Goal: Task Accomplishment & Management: Manage account settings

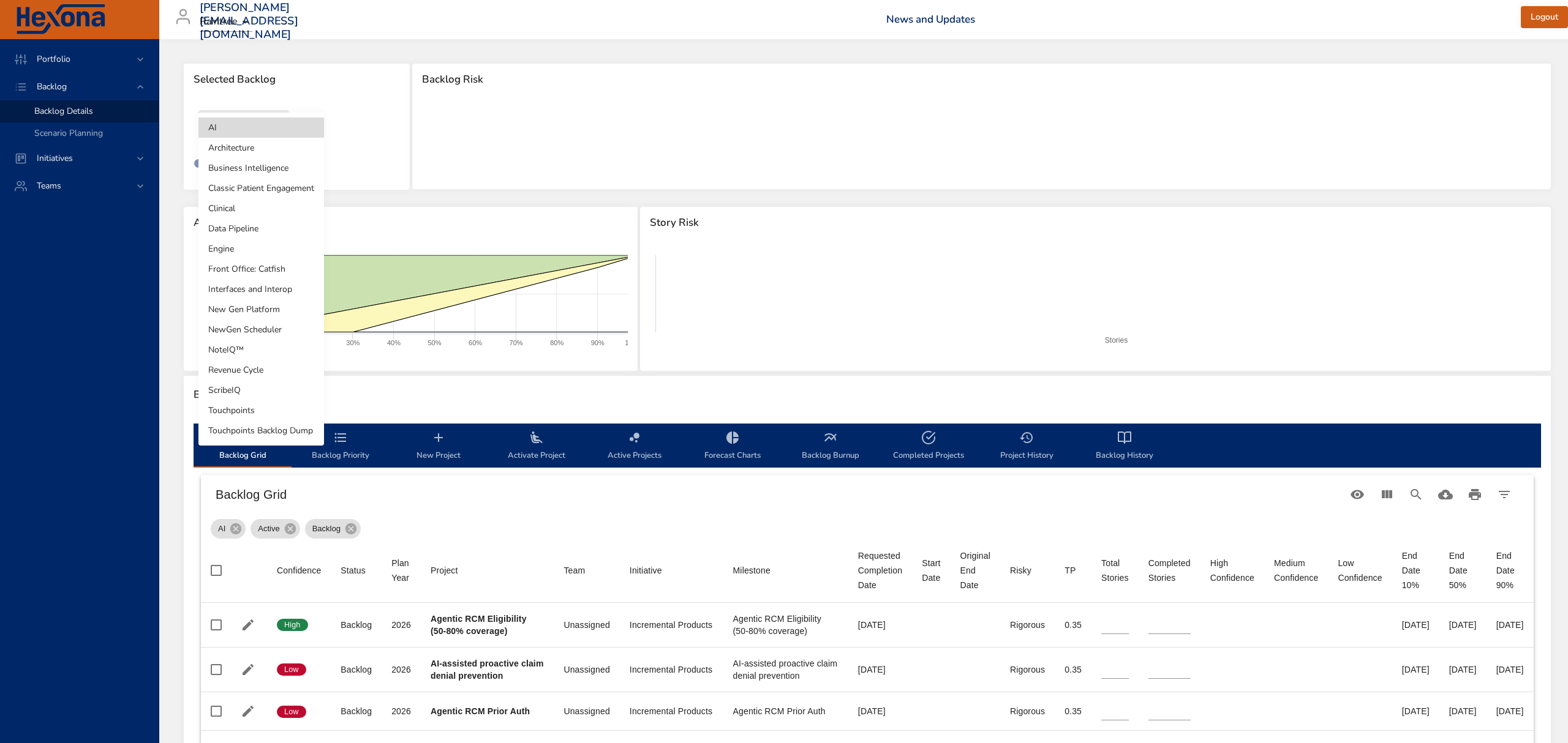
click at [262, 118] on body "Portfolio Backlog Backlog Details Scenario Planning Initiatives Teams [PERSON_N…" at bounding box center [784, 371] width 1568 height 743
click at [242, 212] on li "Clinical" at bounding box center [261, 208] width 126 height 20
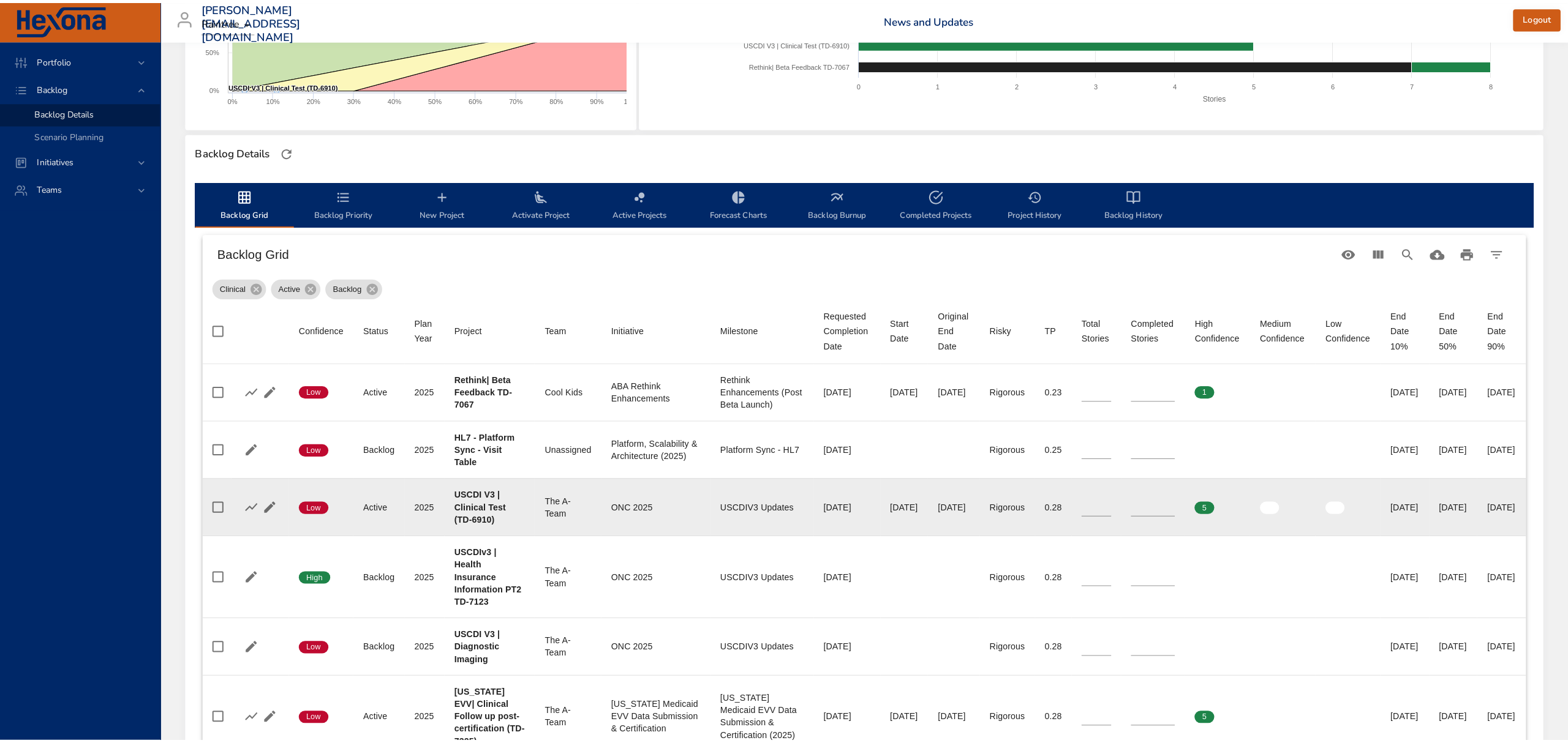
scroll to position [326, 0]
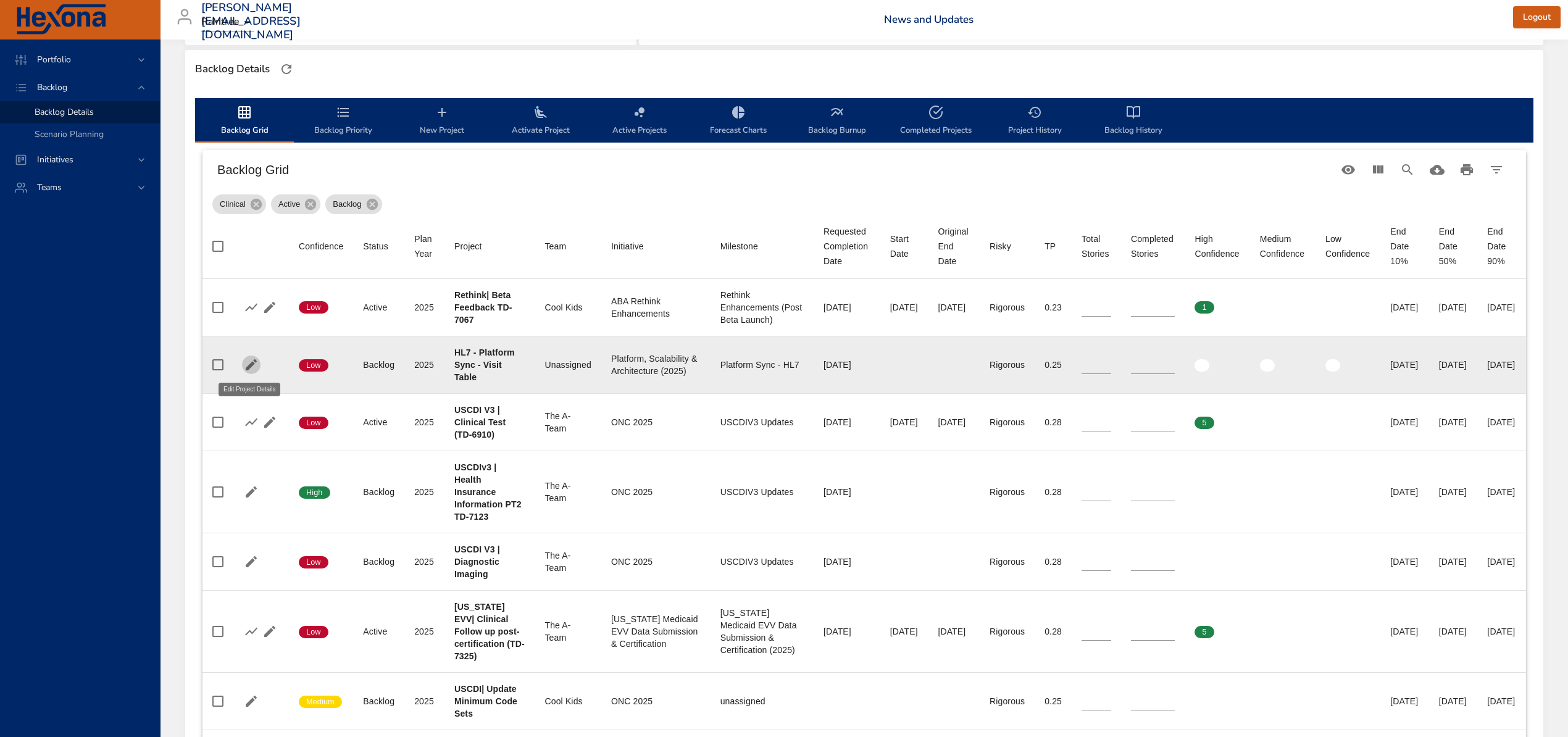
click at [250, 363] on icon "button" at bounding box center [251, 364] width 15 height 15
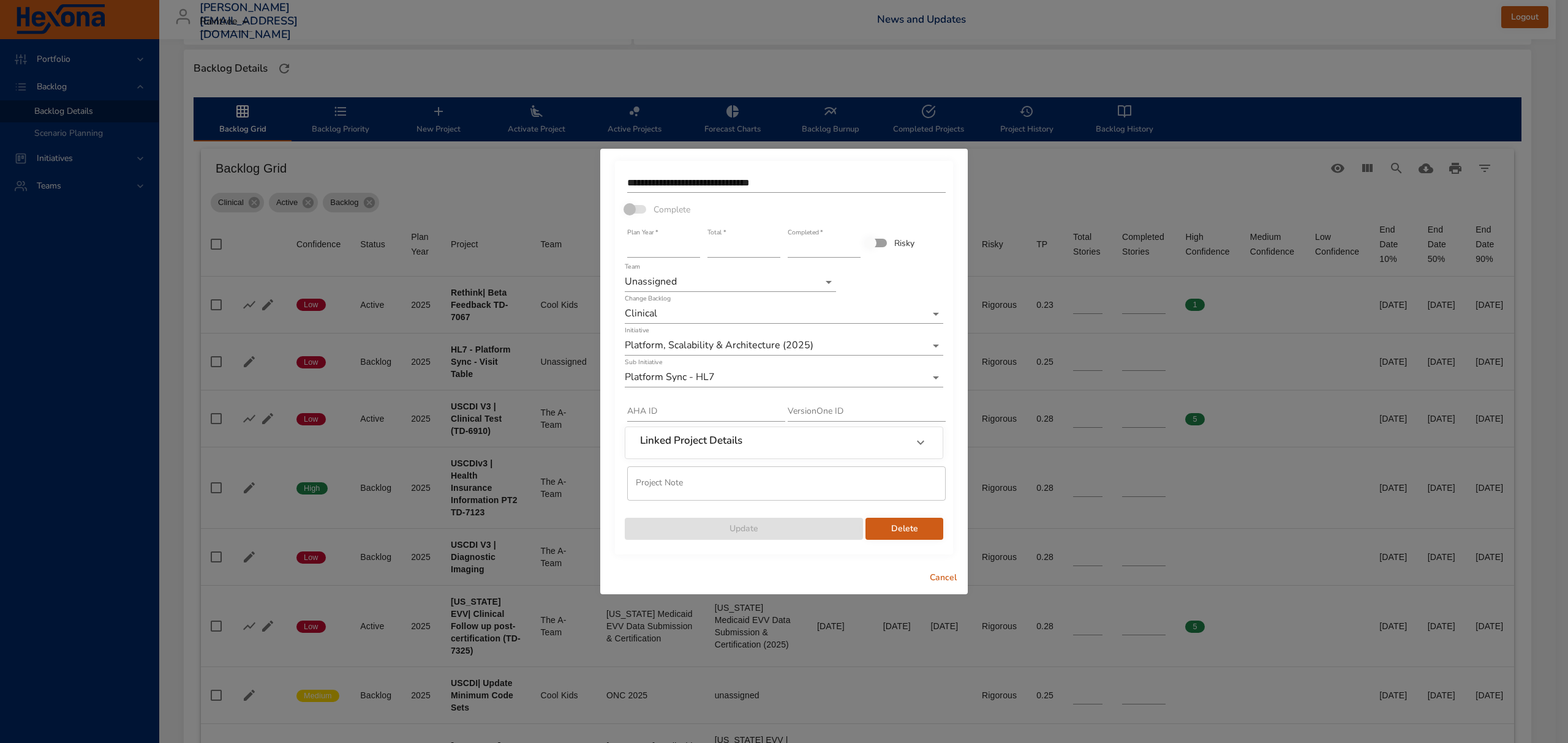
click at [723, 268] on div "Team Unassigned" at bounding box center [730, 277] width 211 height 30
click at [715, 279] on body "Portfolio Backlog Backlog Details Scenario Planning Initiatives Teams [PERSON_N…" at bounding box center [784, 45] width 1568 height 743
click at [667, 219] on li "The A-Team" at bounding box center [730, 222] width 211 height 20
click at [764, 532] on span "Update" at bounding box center [744, 529] width 219 height 15
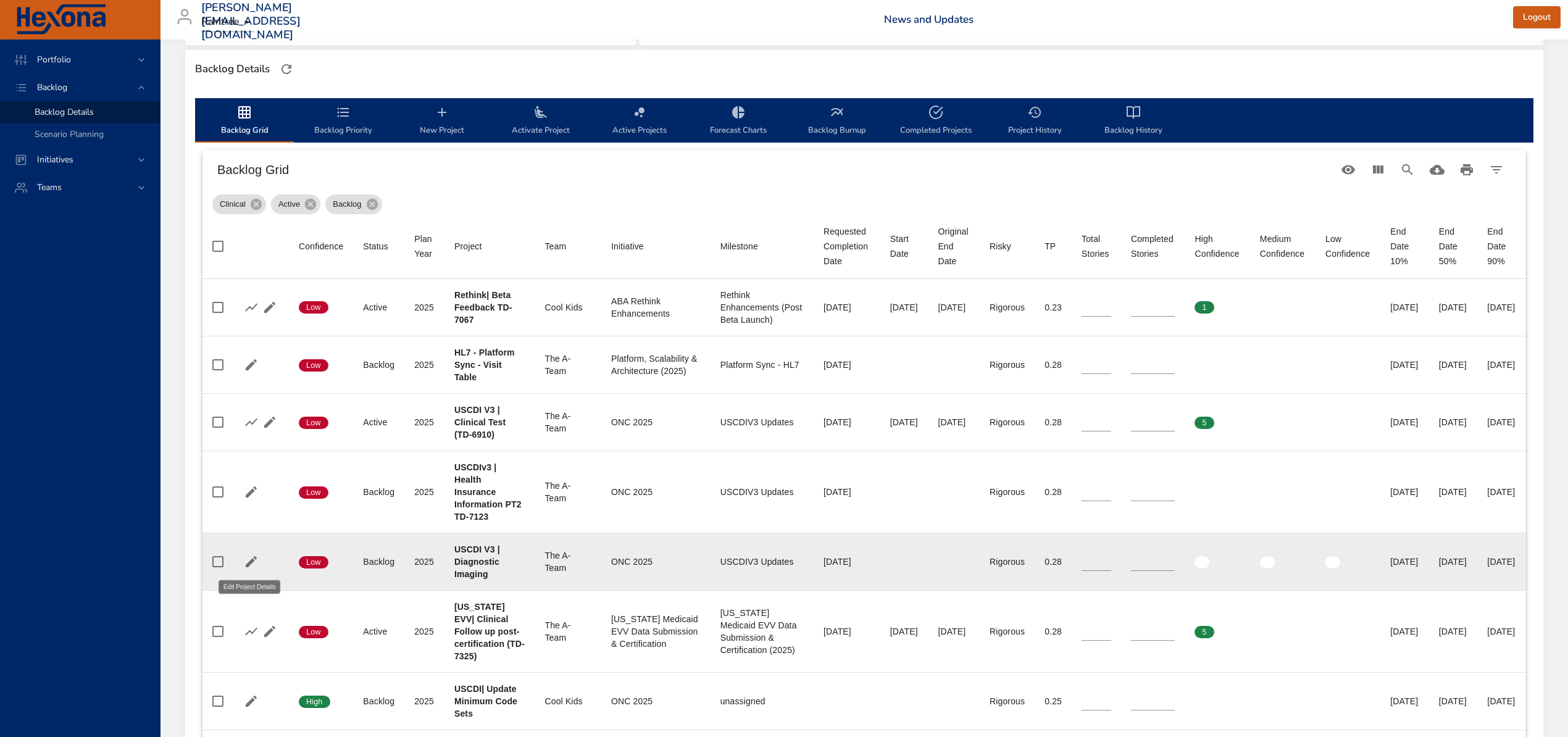
click at [253, 562] on icon "button" at bounding box center [251, 561] width 15 height 15
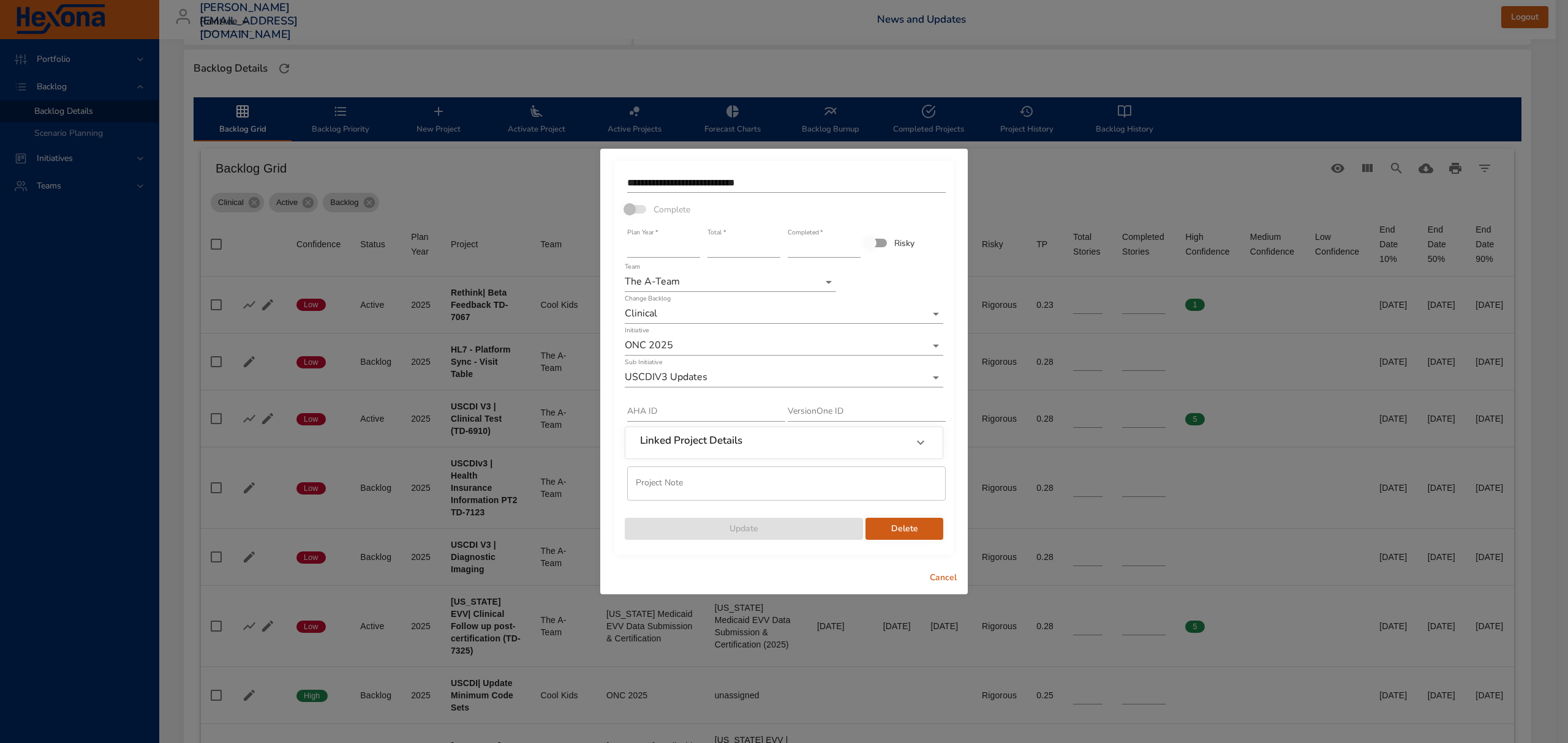
click at [921, 525] on span "Delete" at bounding box center [904, 529] width 58 height 15
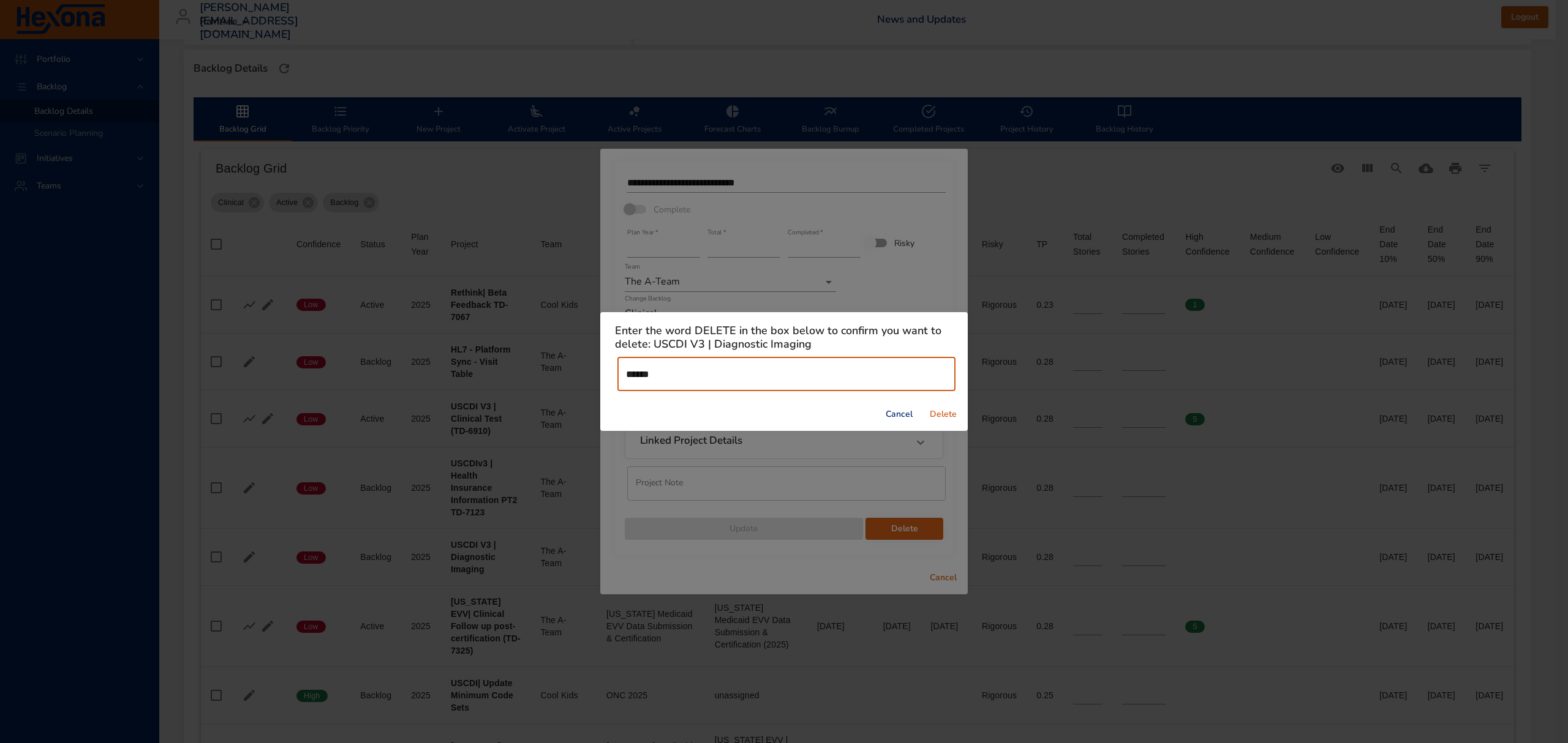
type input "******"
click at [941, 414] on span "Delete" at bounding box center [943, 415] width 30 height 15
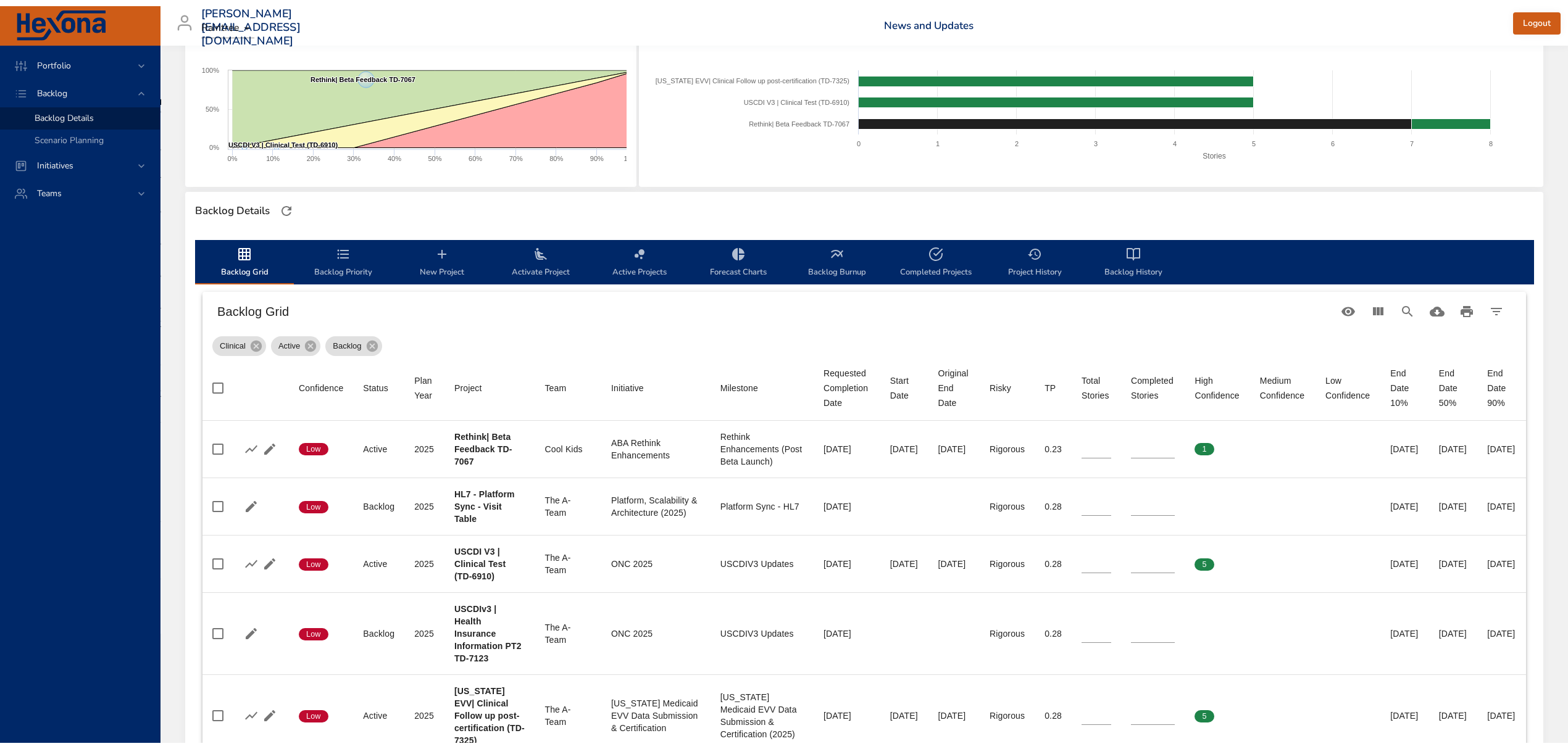
scroll to position [164, 0]
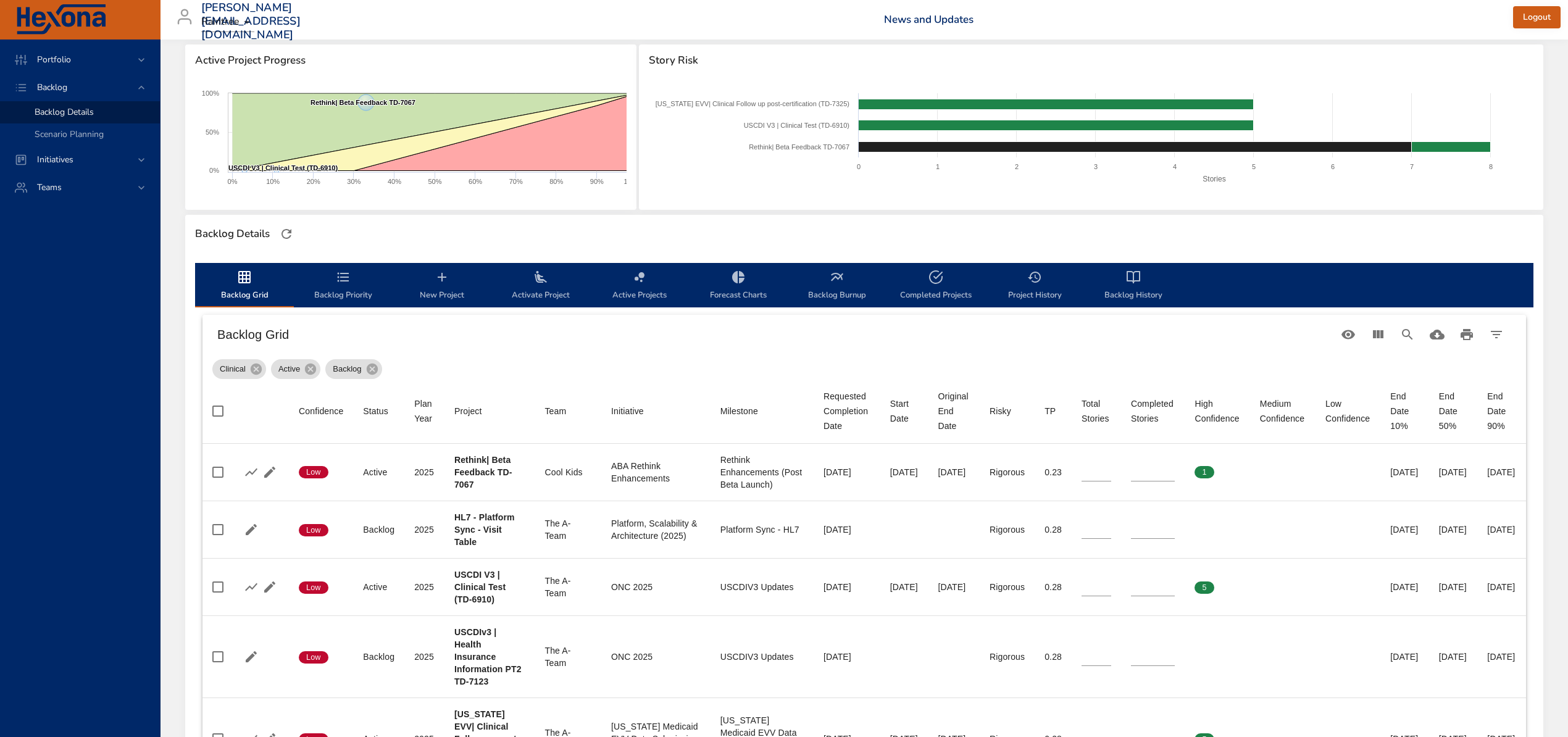
click at [351, 278] on span "Backlog Priority" at bounding box center [344, 286] width 84 height 33
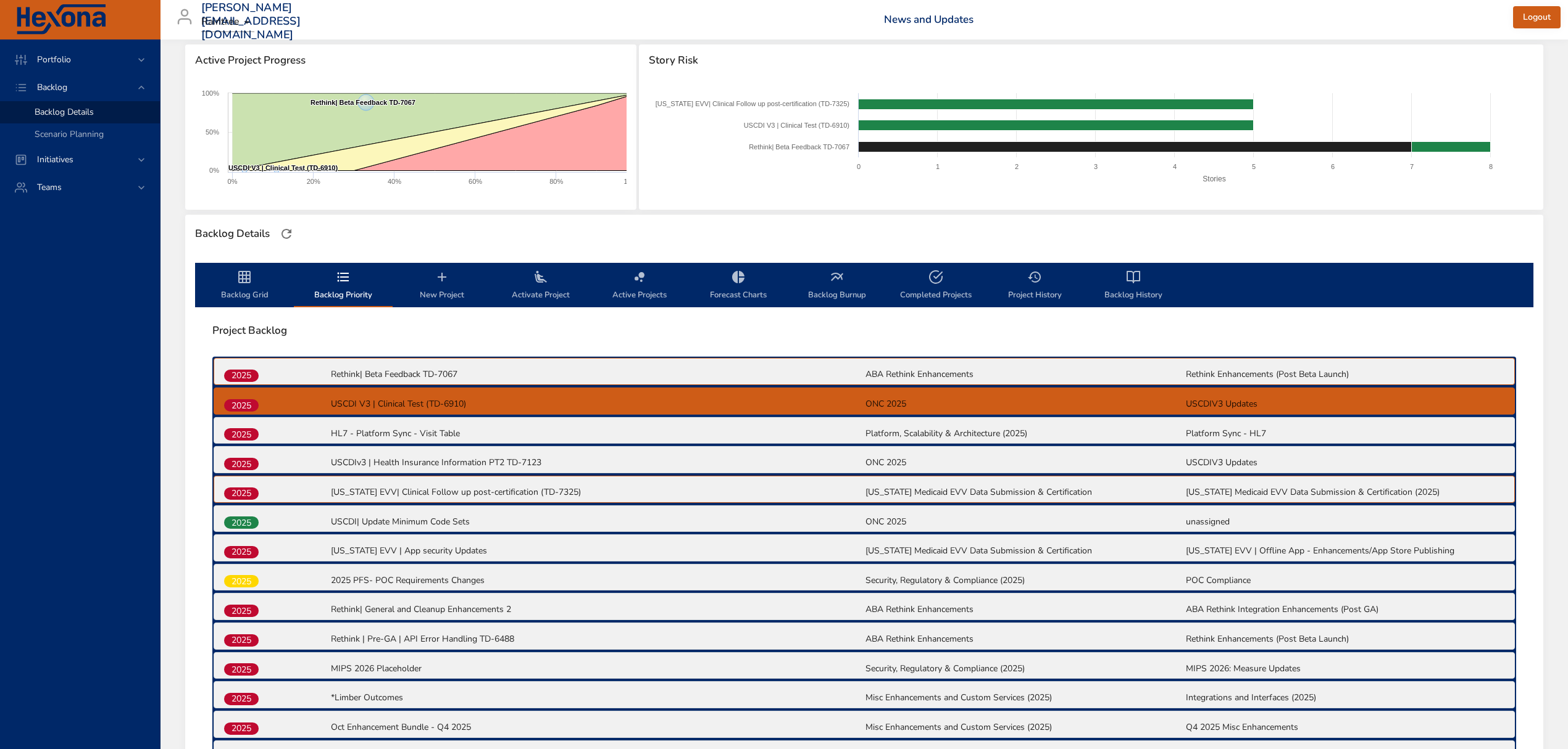
drag, startPoint x: 235, startPoint y: 433, endPoint x: 235, endPoint y: 401, distance: 32.0
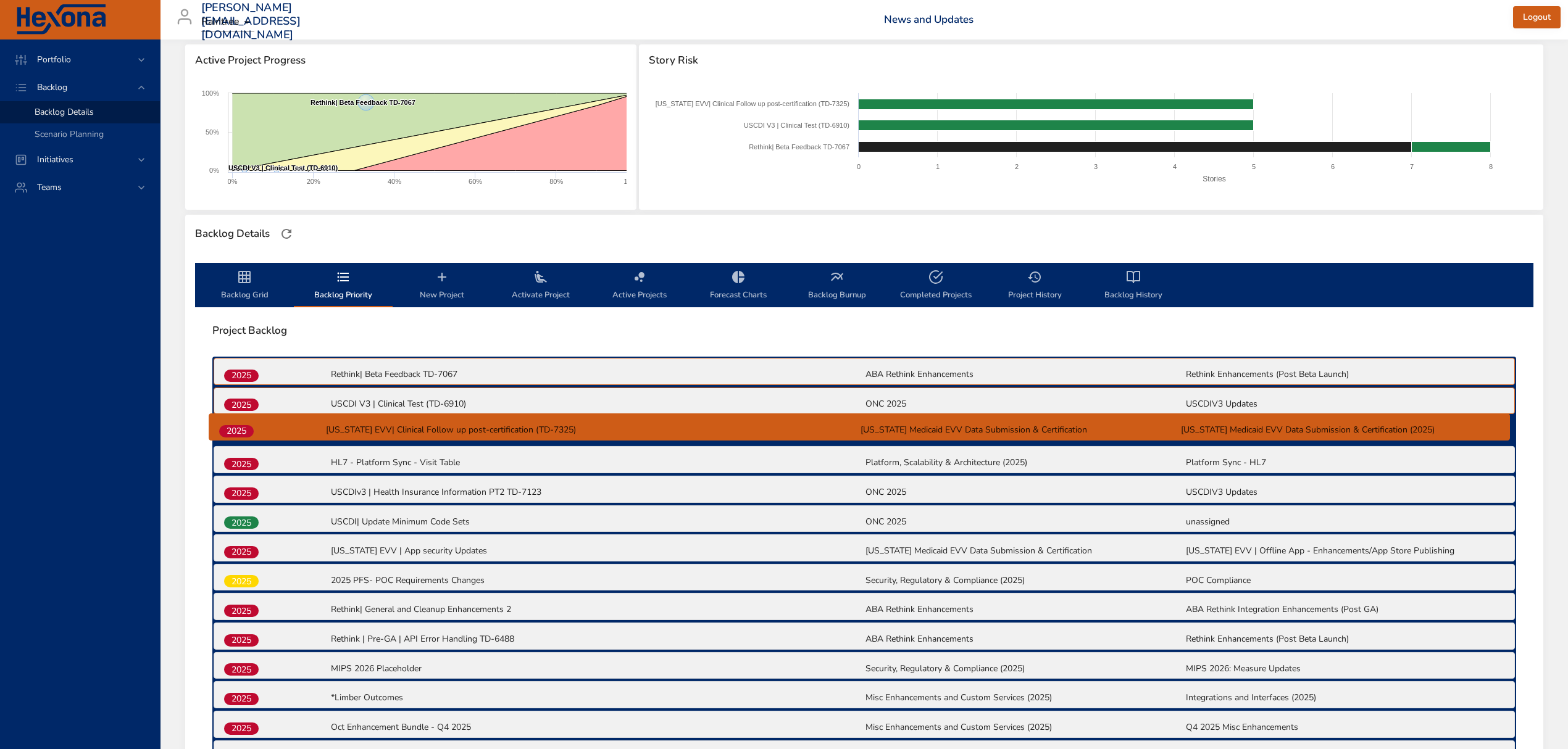
drag, startPoint x: 247, startPoint y: 495, endPoint x: 243, endPoint y: 430, distance: 65.1
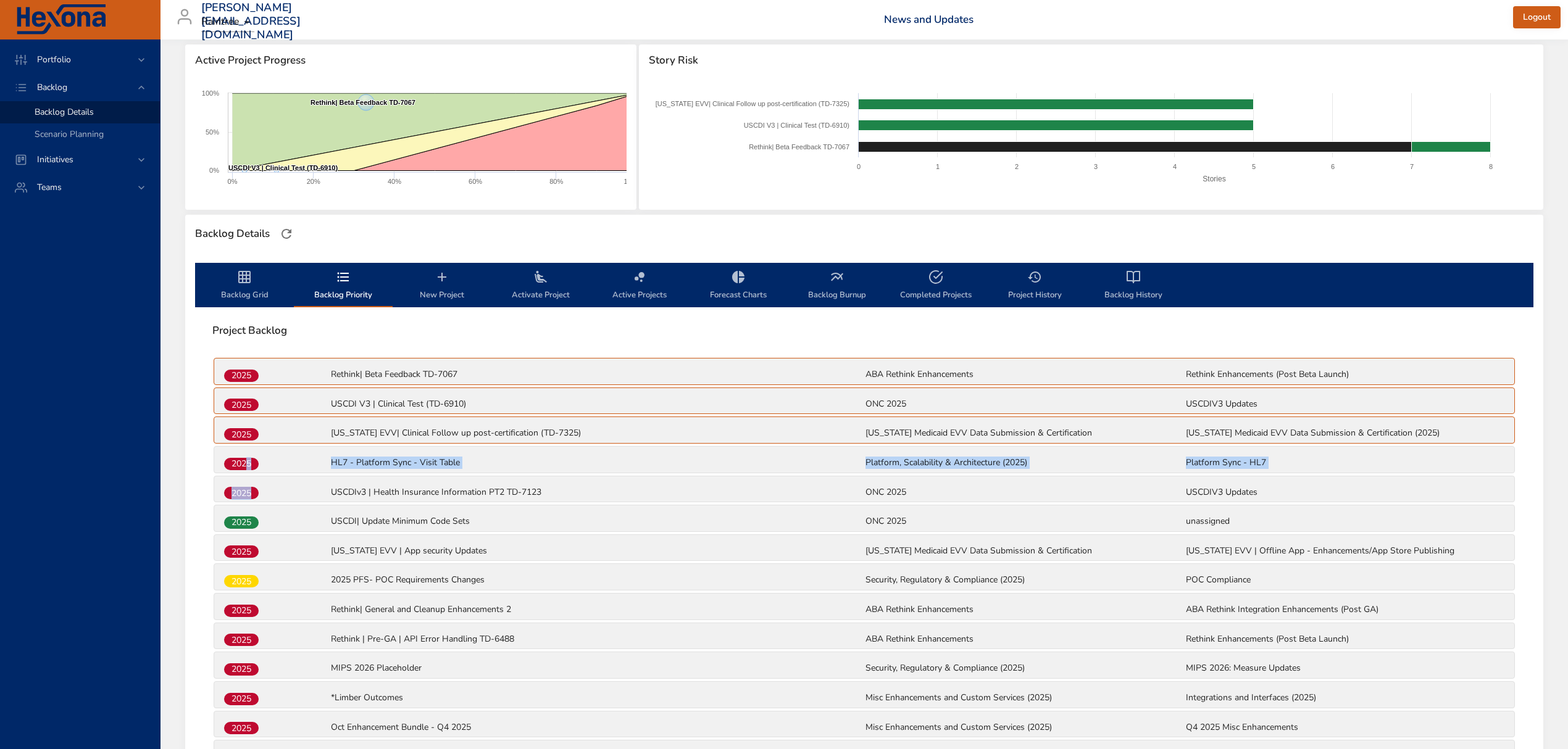
drag, startPoint x: 250, startPoint y: 500, endPoint x: 250, endPoint y: 462, distance: 38.0
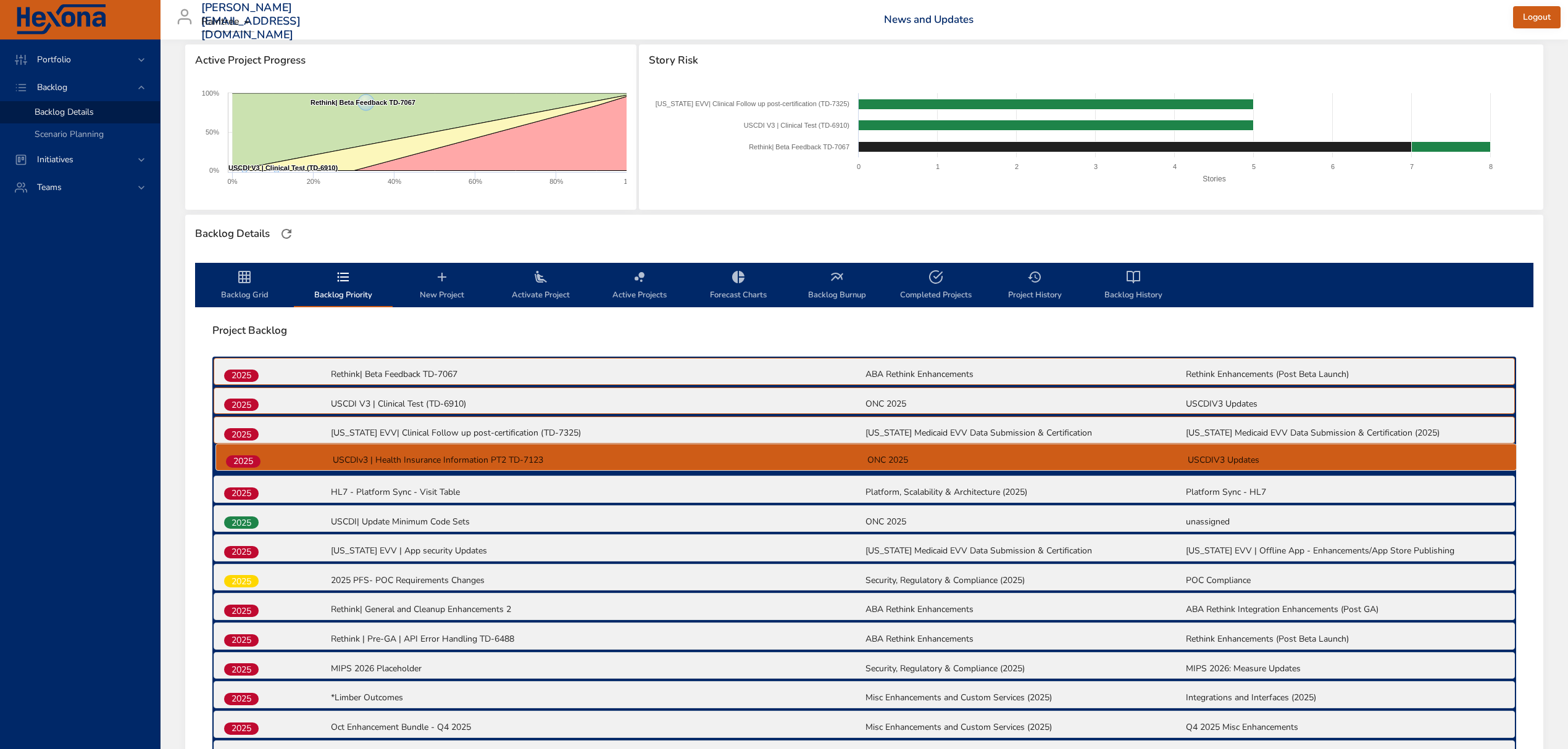
drag, startPoint x: 242, startPoint y: 498, endPoint x: 244, endPoint y: 460, distance: 38.1
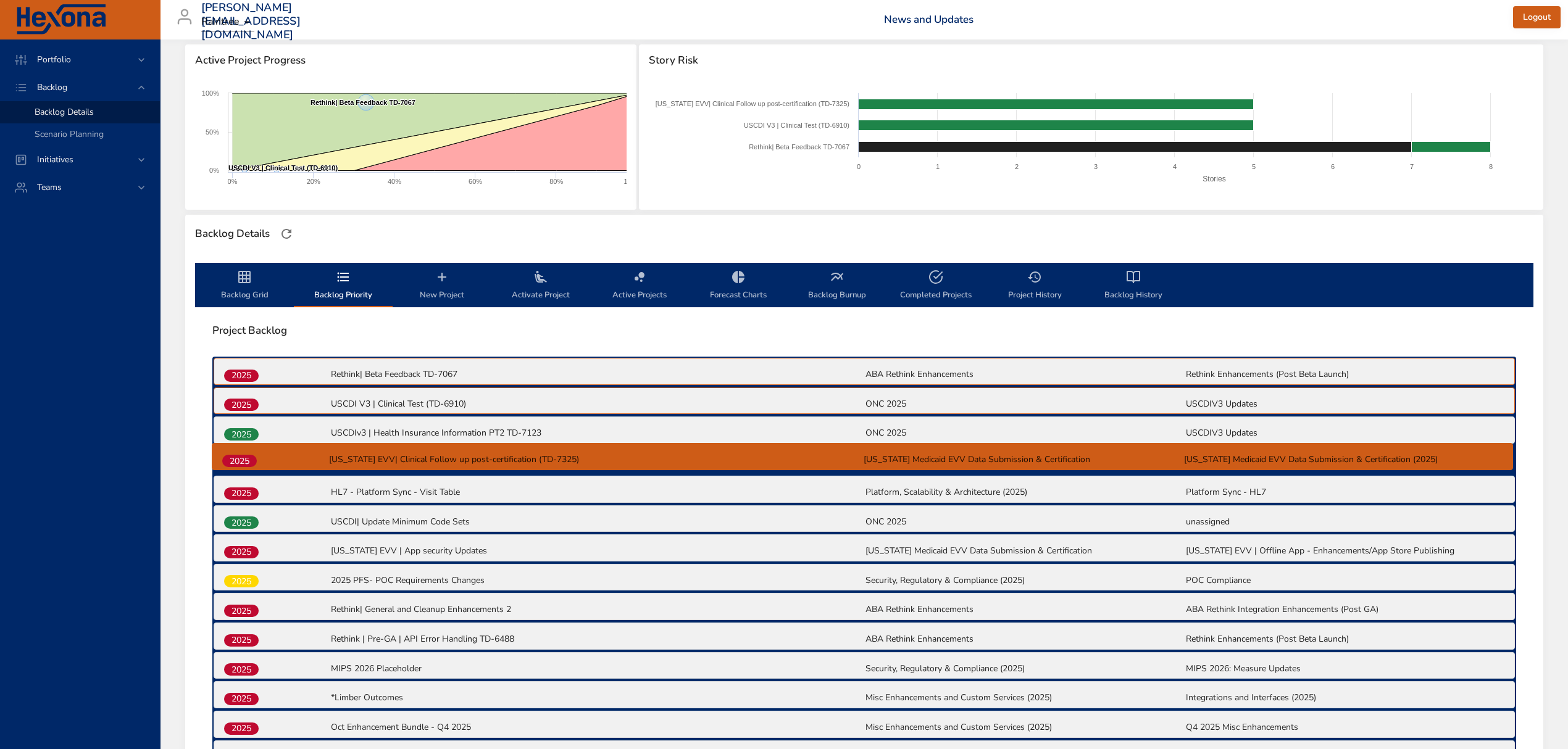
drag, startPoint x: 247, startPoint y: 434, endPoint x: 246, endPoint y: 464, distance: 30.0
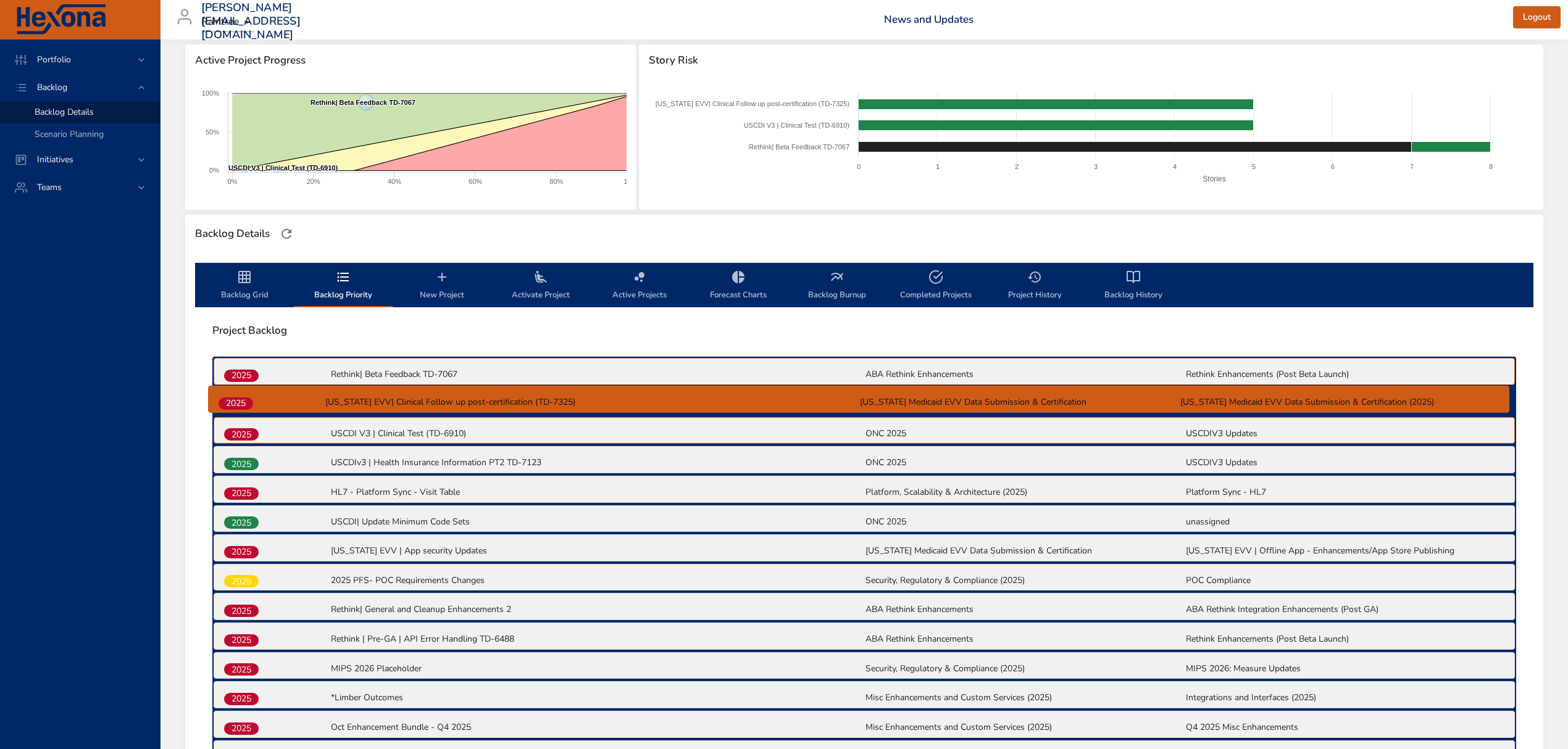
drag, startPoint x: 238, startPoint y: 457, endPoint x: 232, endPoint y: 394, distance: 63.3
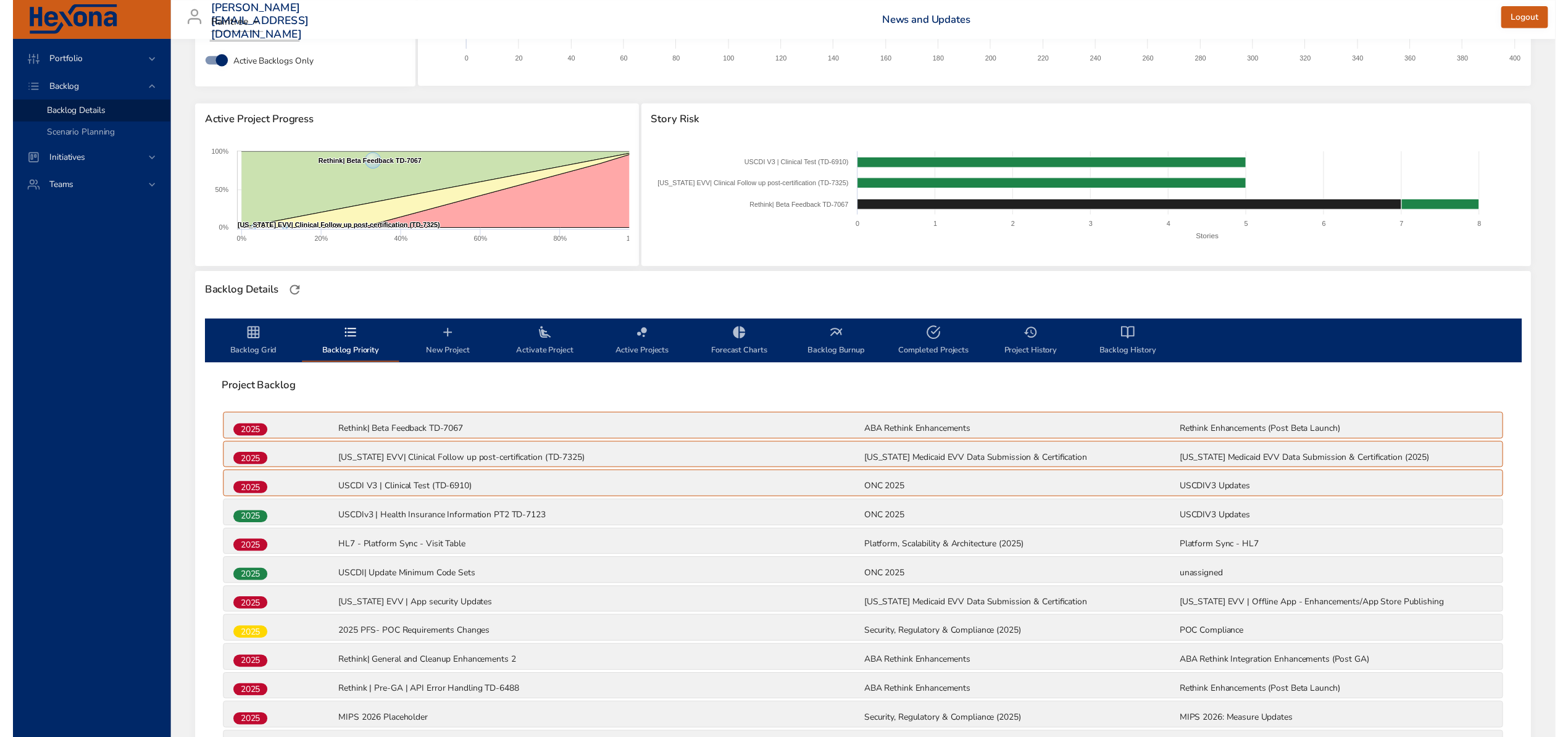
scroll to position [0, 0]
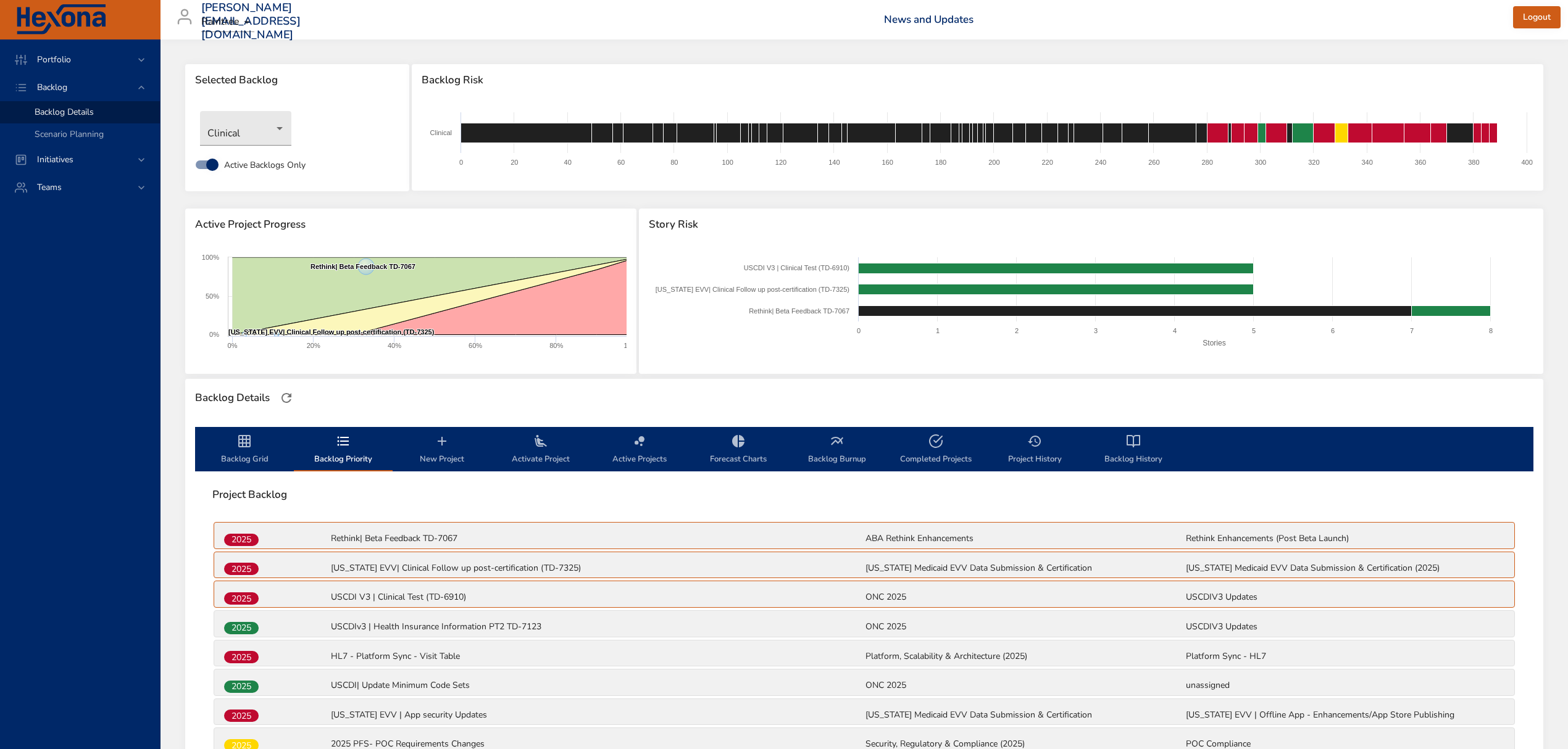
click at [257, 452] on span "Backlog Grid" at bounding box center [244, 450] width 84 height 33
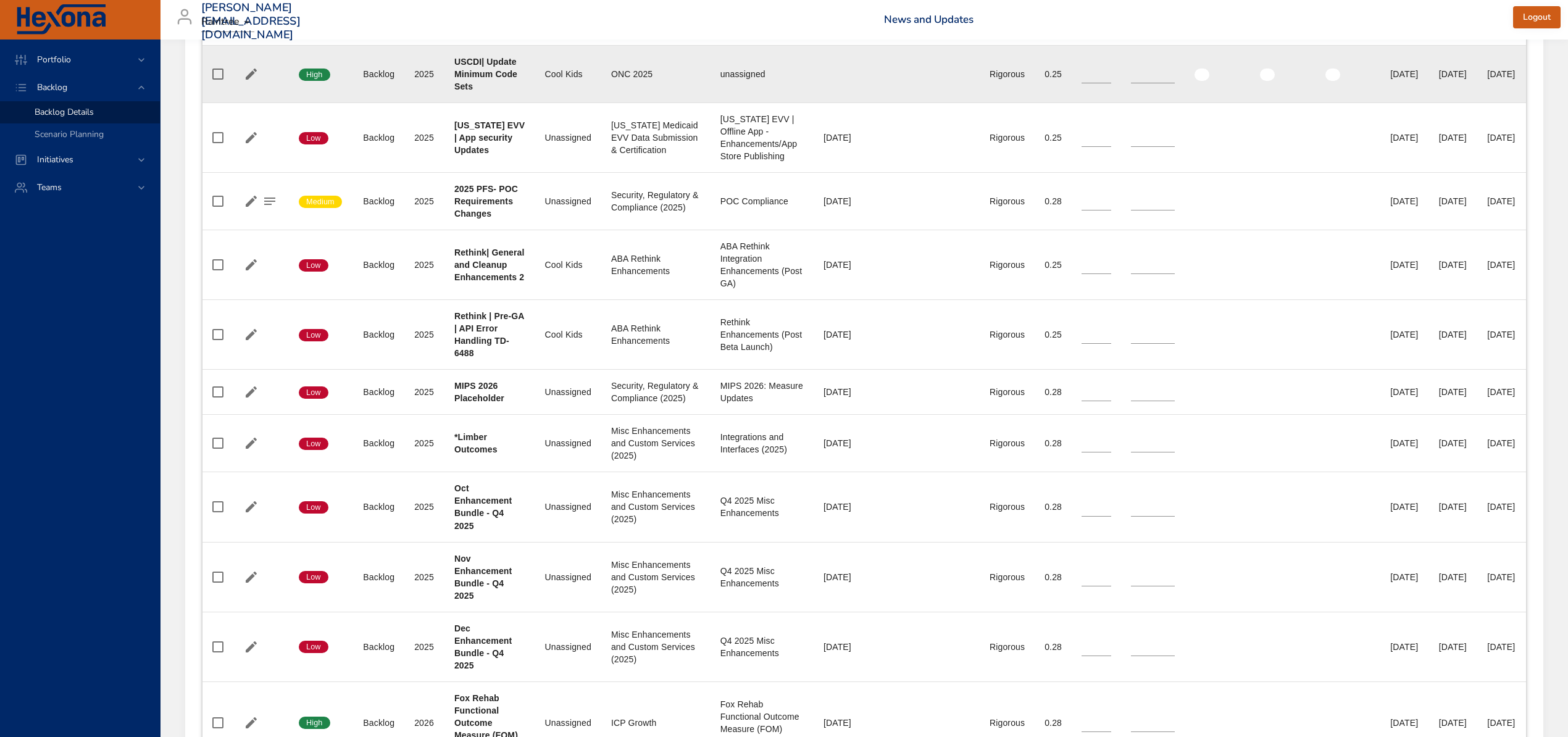
scroll to position [905, 0]
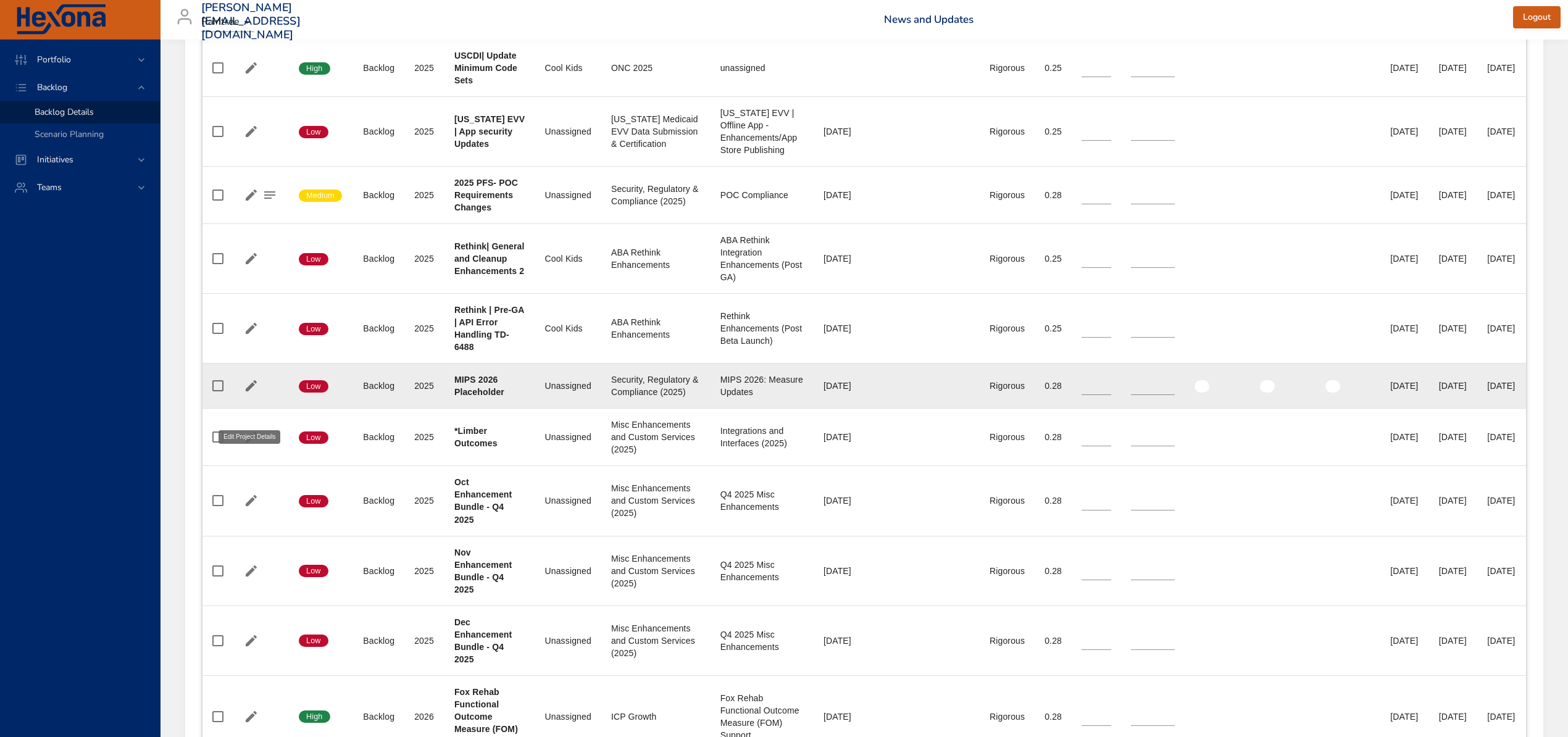
click at [247, 393] on icon "button" at bounding box center [251, 386] width 15 height 15
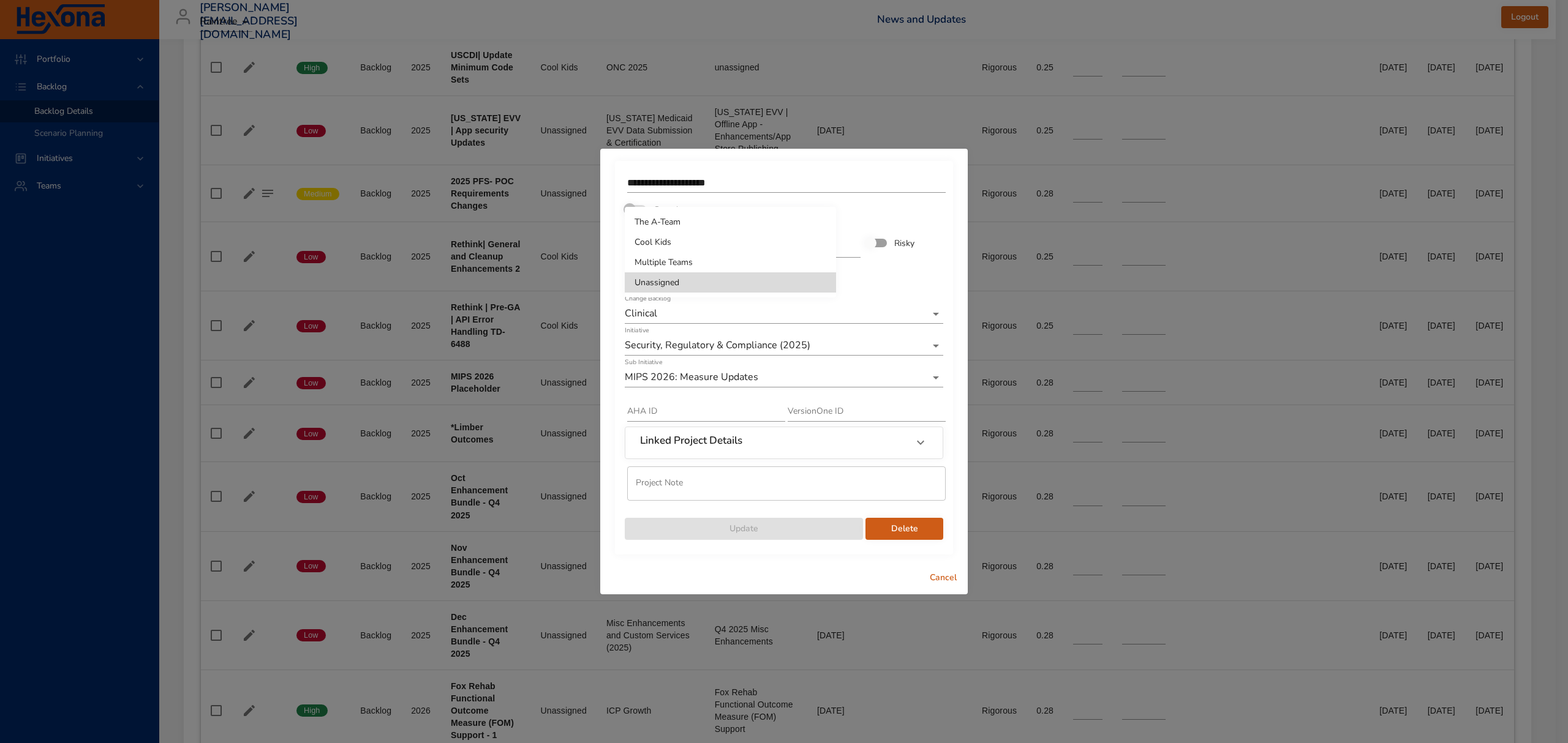
click at [679, 216] on li "The A-Team" at bounding box center [730, 222] width 211 height 20
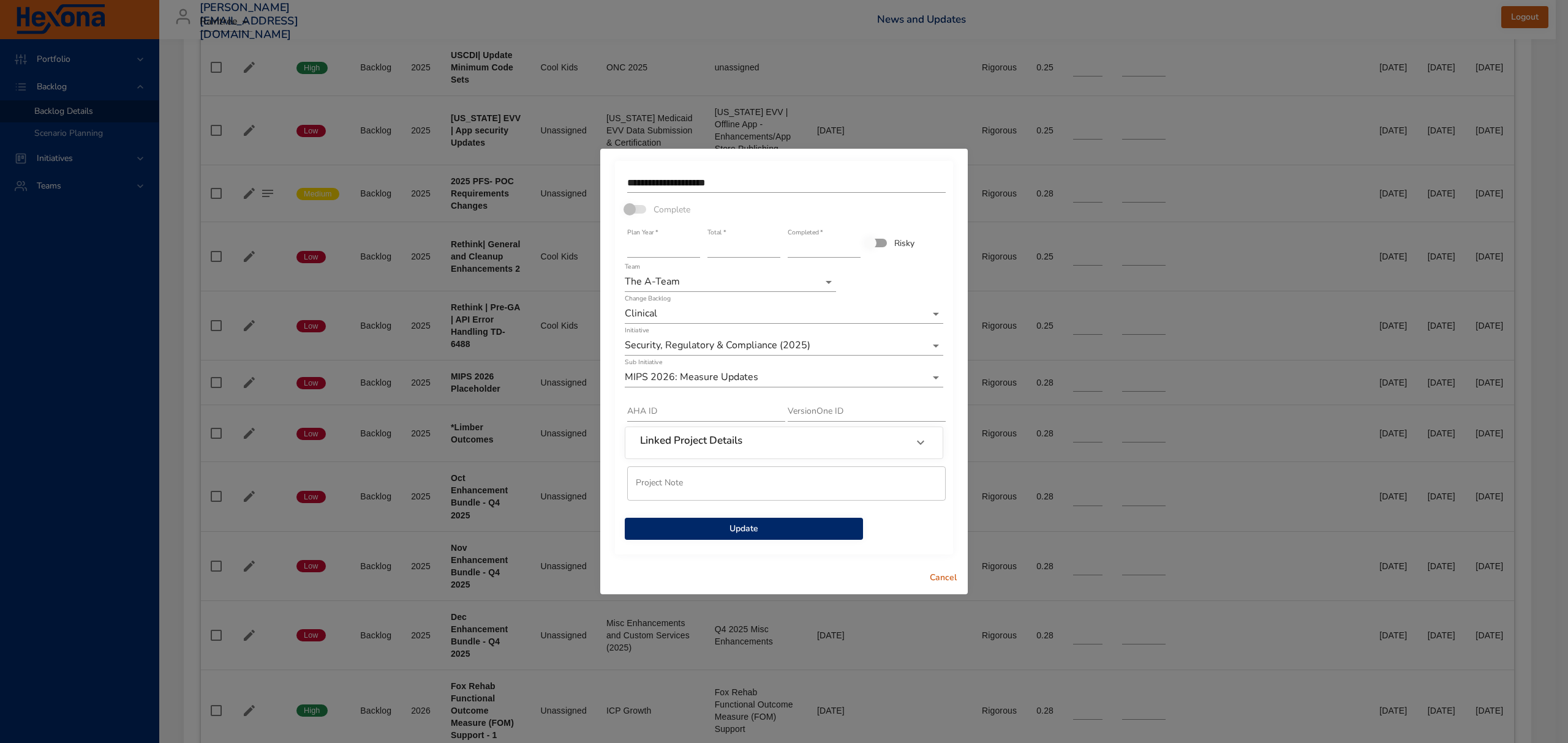
click at [808, 536] on span "Update" at bounding box center [744, 529] width 219 height 15
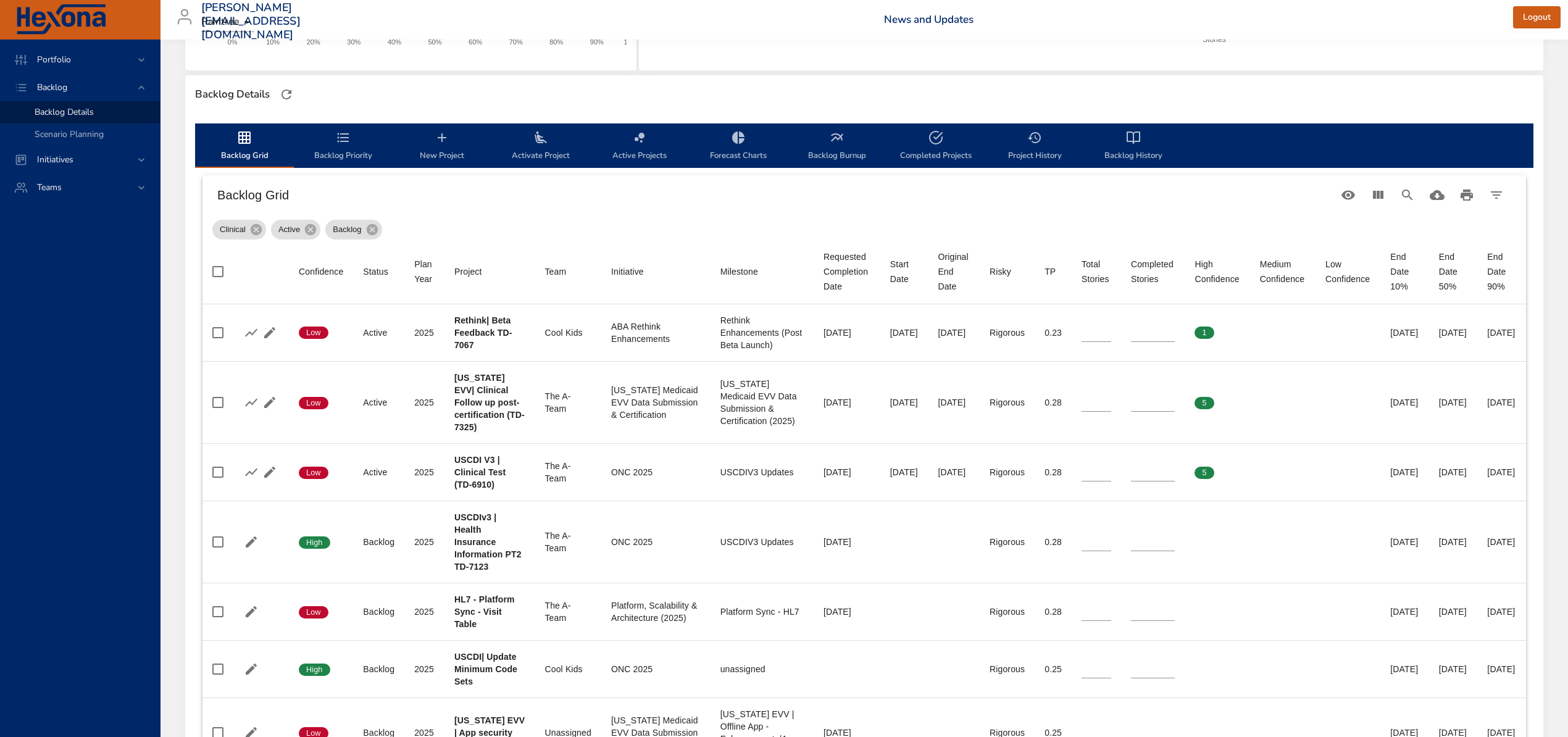
scroll to position [0, 0]
